Goal: Task Accomplishment & Management: Use online tool/utility

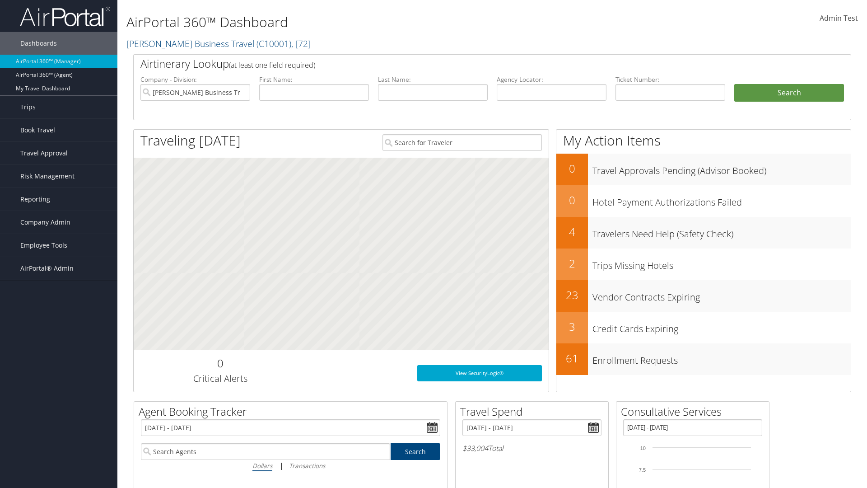
click at [838, 18] on span "Admin Test" at bounding box center [838, 18] width 38 height 10
click at [798, 81] on link "Log Consulting Time" at bounding box center [798, 81] width 101 height 15
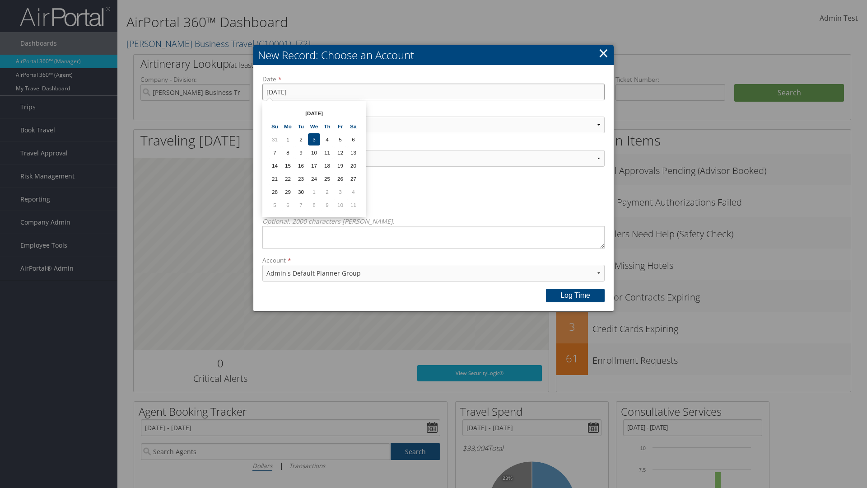
type input "[DATE]"
click at [433, 125] on select "Select Category... Account Support Consultative Services" at bounding box center [433, 124] width 342 height 17
select select "2"
click at [433, 158] on select "Select Activity... 20 points | Client Communications (Industry updates, Newslet…" at bounding box center [433, 158] width 342 height 17
select select "240-1"
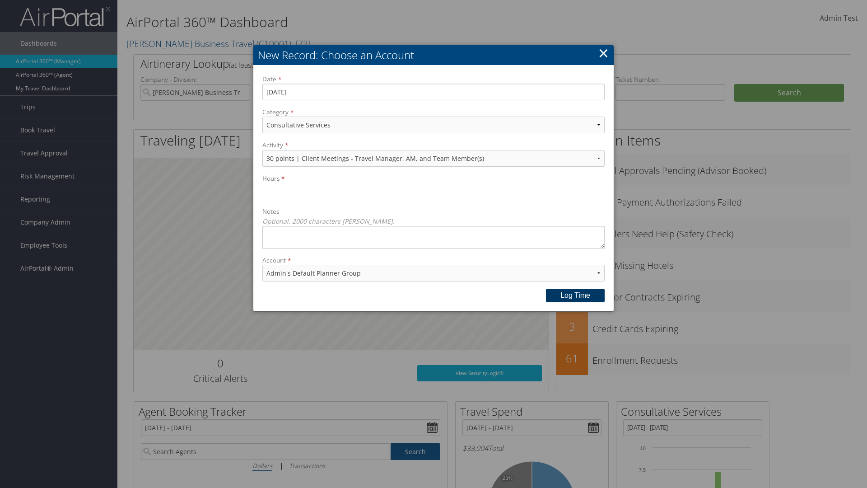
click at [575, 295] on button "Log time" at bounding box center [575, 296] width 59 height 14
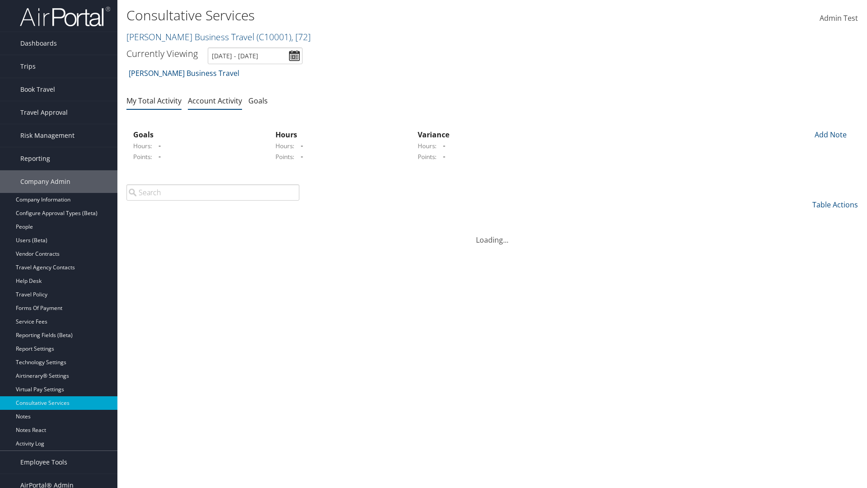
click at [154, 100] on link "My Total Activity" at bounding box center [153, 101] width 55 height 10
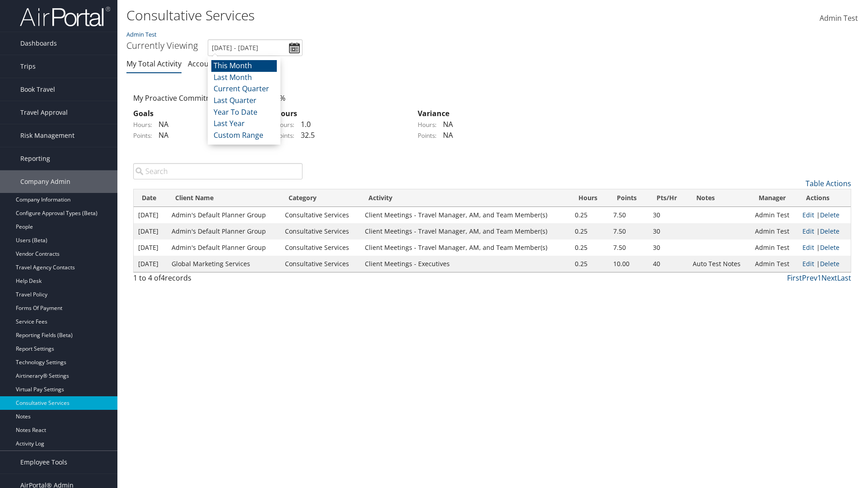
click at [244, 65] on li "This Month" at bounding box center [243, 66] width 65 height 12
type input "[DATE] - [DATE]"
click at [830, 214] on link "Delete" at bounding box center [829, 214] width 19 height 9
